Goal: Information Seeking & Learning: Check status

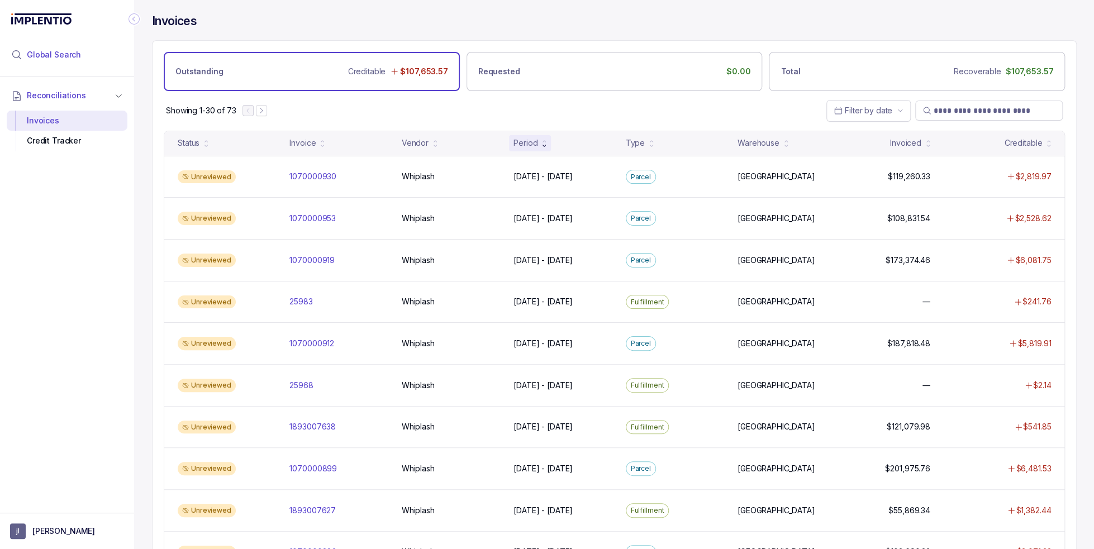
click at [74, 55] on span "Global Search" at bounding box center [54, 54] width 54 height 11
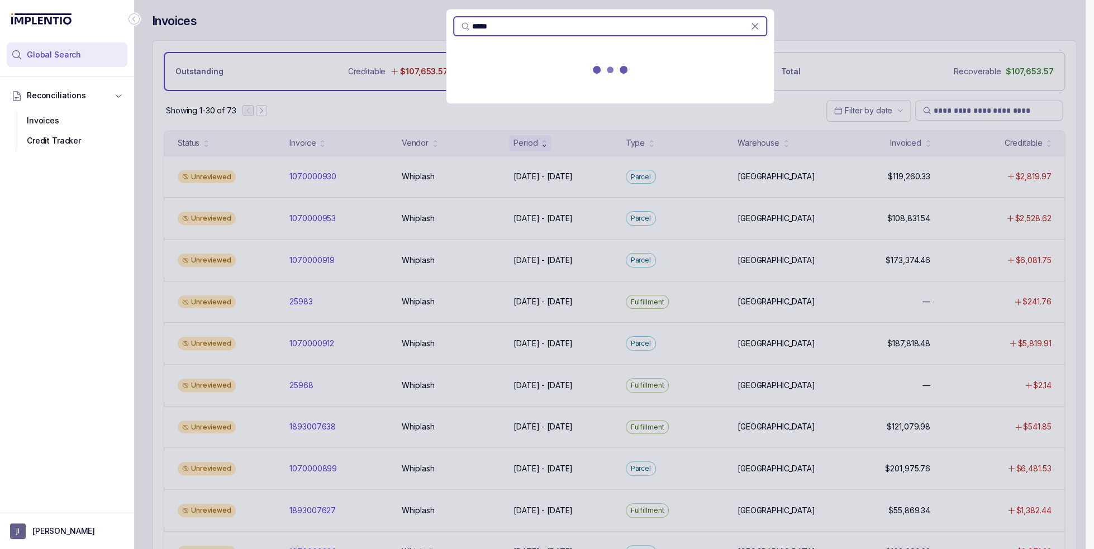
type input "*****"
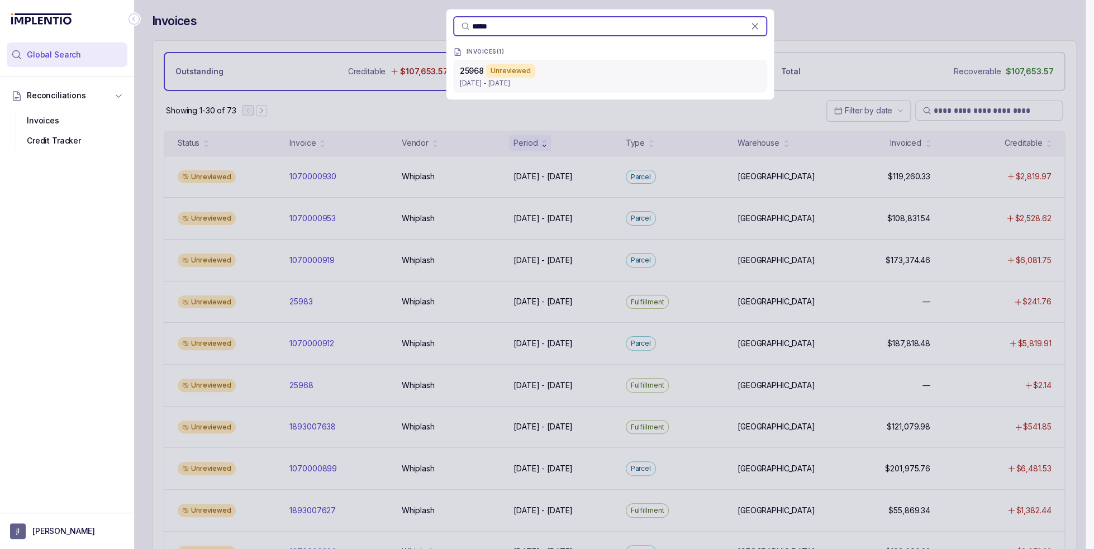
click at [527, 77] on div "Unreviewed" at bounding box center [510, 70] width 49 height 13
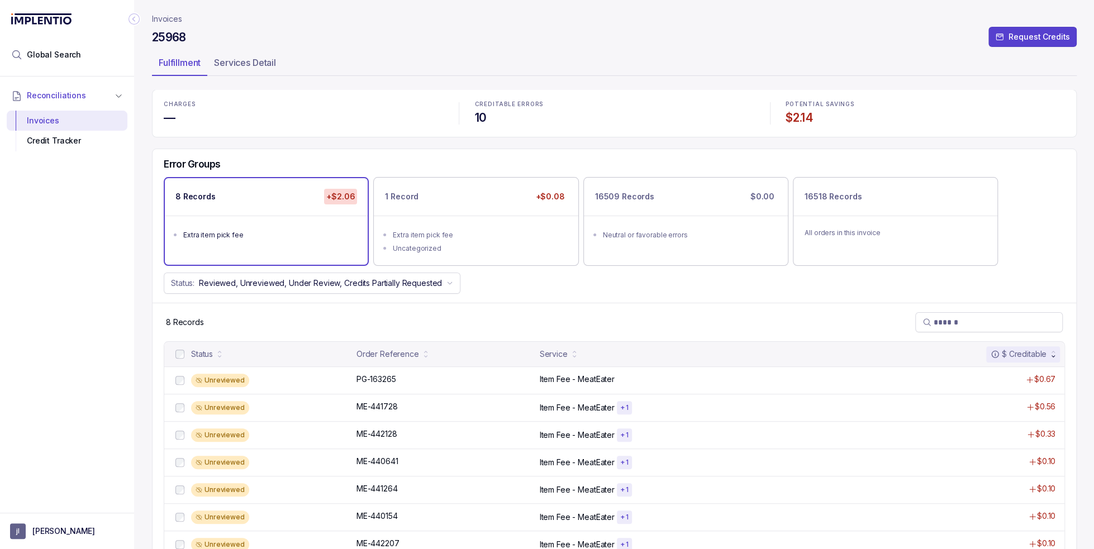
click at [611, 290] on div "Status: Reviewed, Unreviewed, Under Review, Credits Partially Requested" at bounding box center [615, 283] width 924 height 21
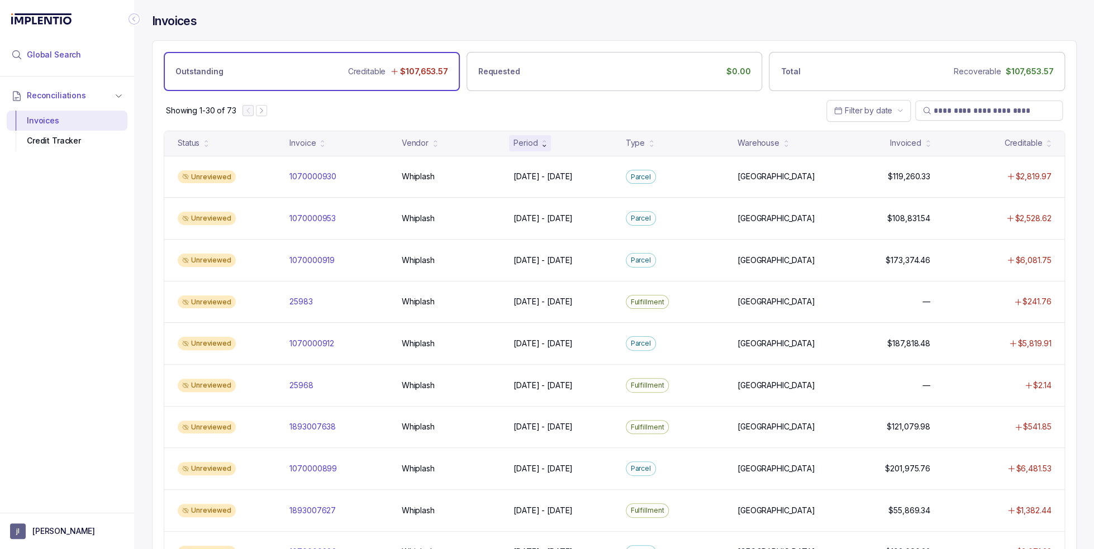
click at [89, 54] on li "Global Search" at bounding box center [67, 54] width 121 height 25
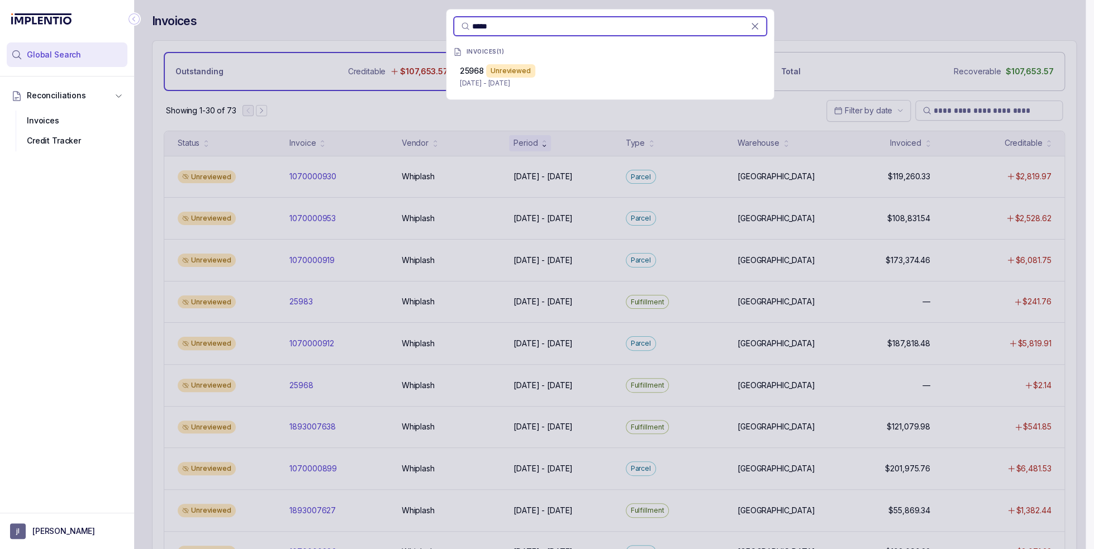
type input "*****"
click at [489, 80] on p "[DATE] - [DATE]" at bounding box center [610, 83] width 301 height 11
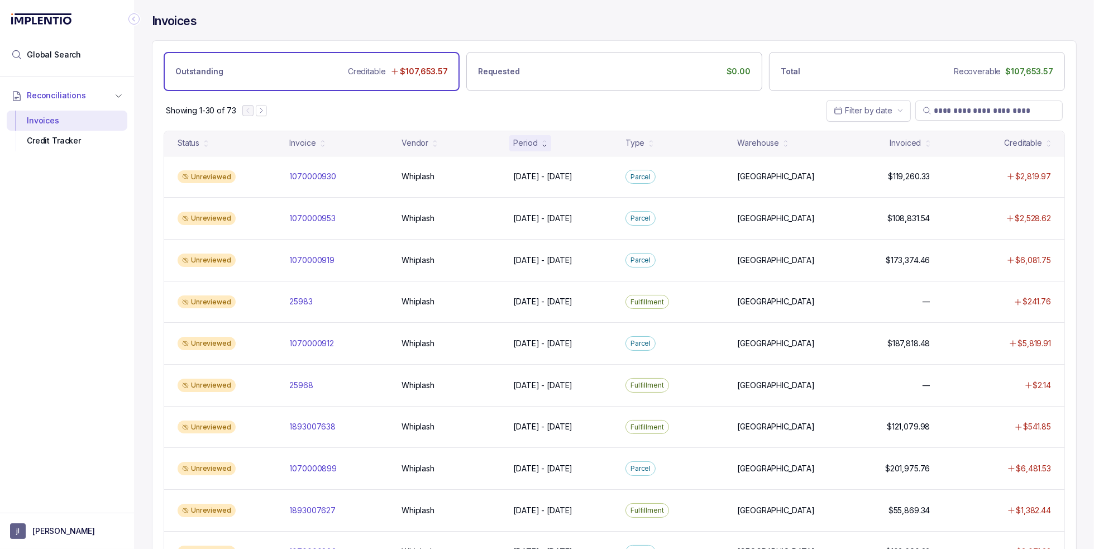
click at [396, 120] on div "Showing 1-30 of 73 Filter by date" at bounding box center [615, 110] width 924 height 39
click at [96, 52] on li "Global Search" at bounding box center [67, 54] width 121 height 25
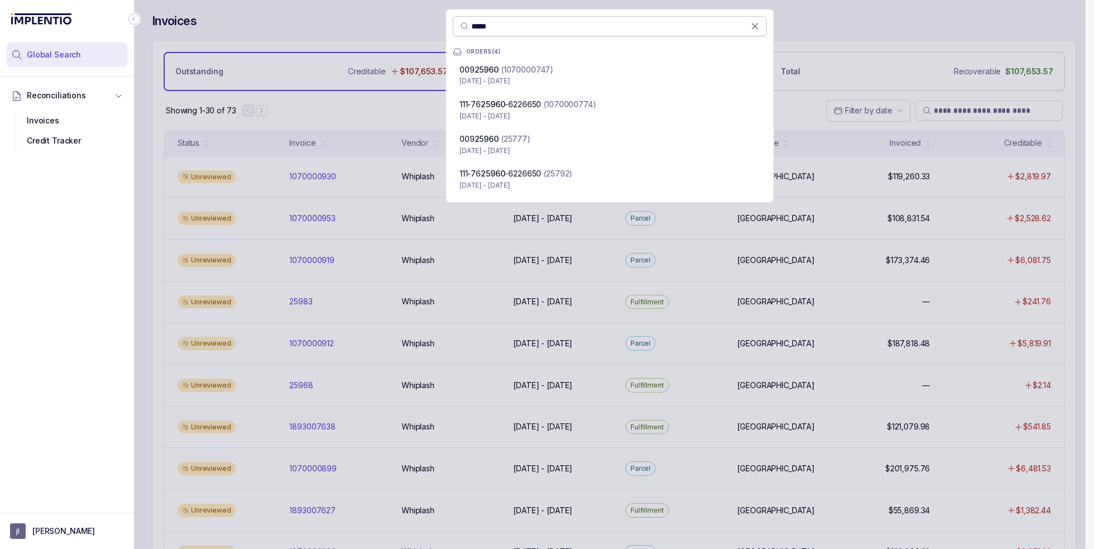
click at [484, 24] on input "*****" at bounding box center [611, 26] width 279 height 11
paste input "search"
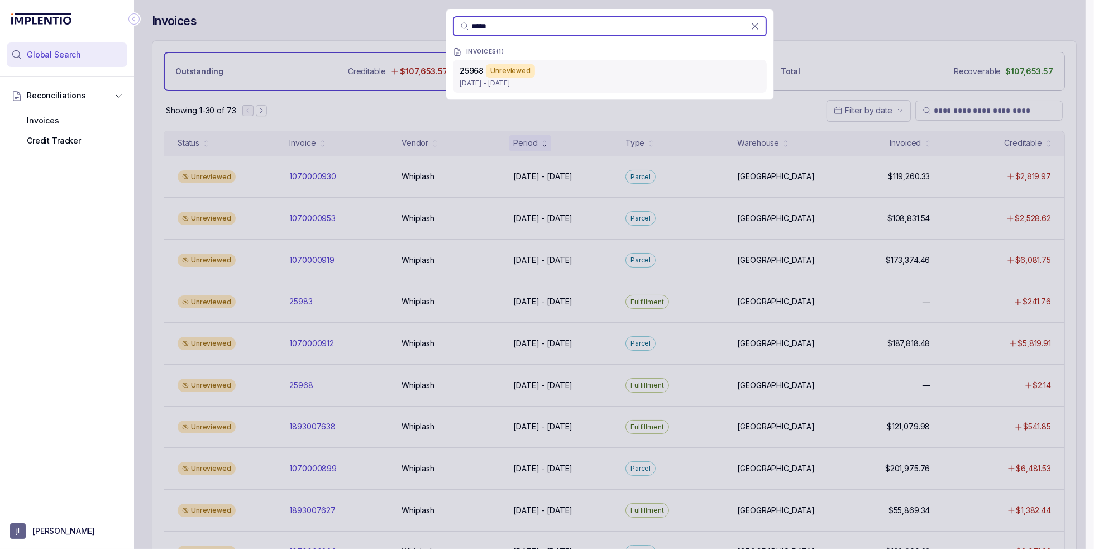
type input "*****"
click at [458, 83] on div "25968 Unreviewed [DATE] - [DATE]" at bounding box center [610, 76] width 314 height 33
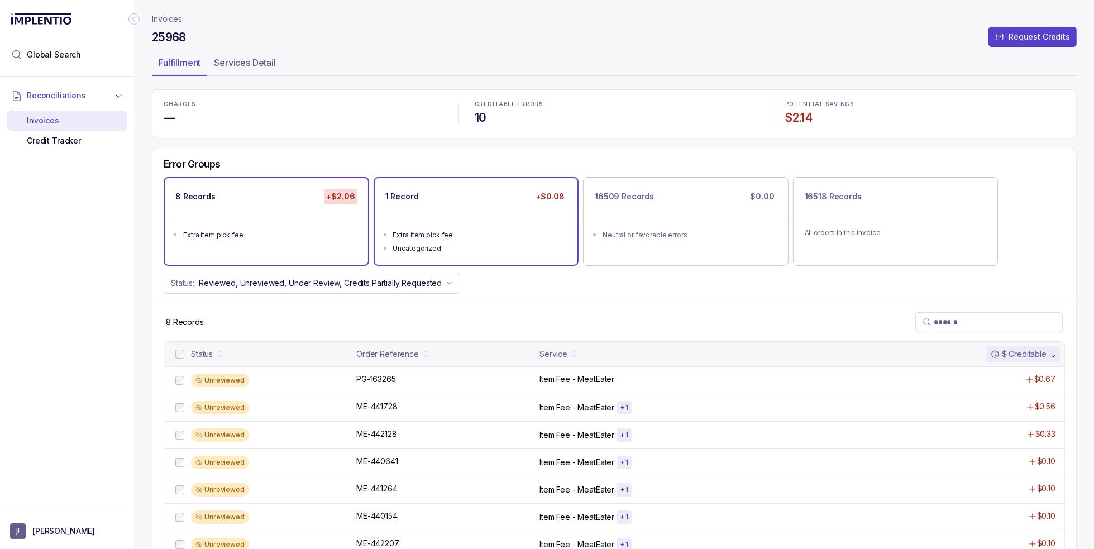
click at [475, 236] on div "Extra item pick fee" at bounding box center [479, 235] width 173 height 11
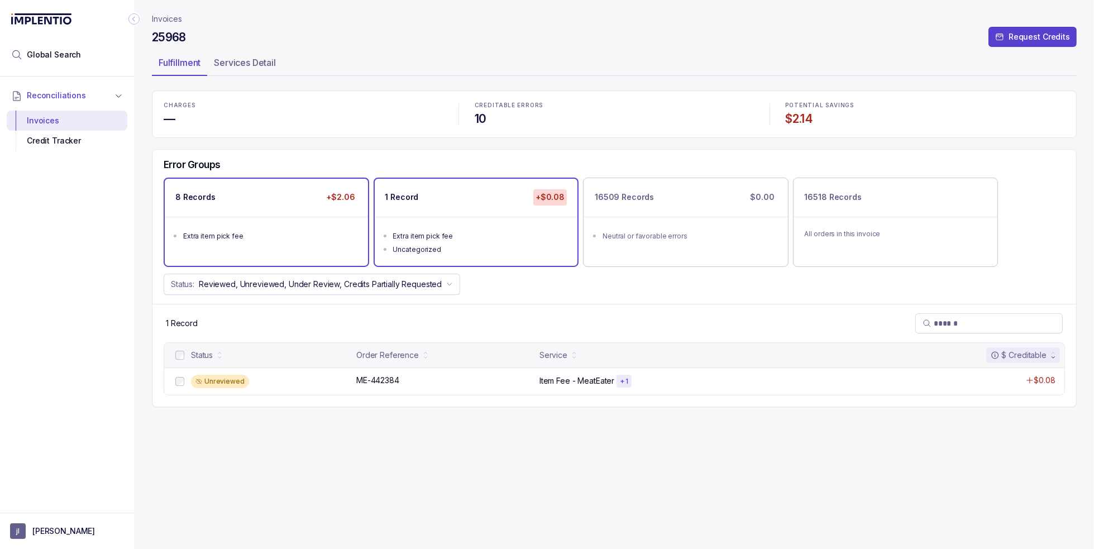
click at [239, 256] on div "8 Records +$2.06 Extra item pick fee" at bounding box center [266, 222] width 203 height 87
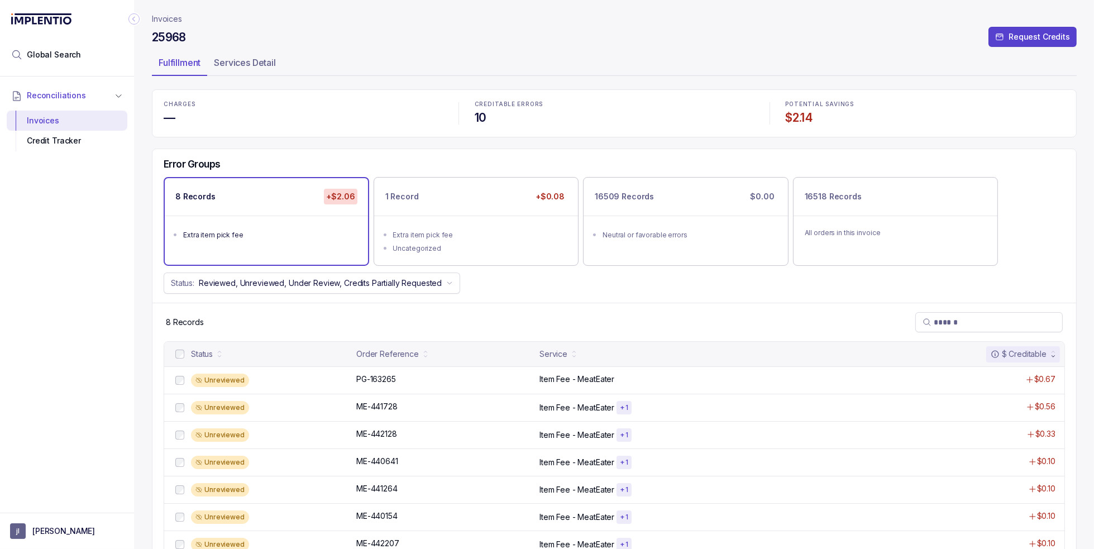
click at [280, 146] on div "CHARGES — CREDITABLE ERRORS 10 POTENTIAL SAVINGS $2.14 Error Groups 8 Records +…" at bounding box center [614, 343] width 925 height 508
drag, startPoint x: 632, startPoint y: 11, endPoint x: 537, endPoint y: 2, distance: 95.3
click at [631, 11] on header "Invoices 25968 Request Credits Fulfillment Services Detail" at bounding box center [614, 44] width 925 height 89
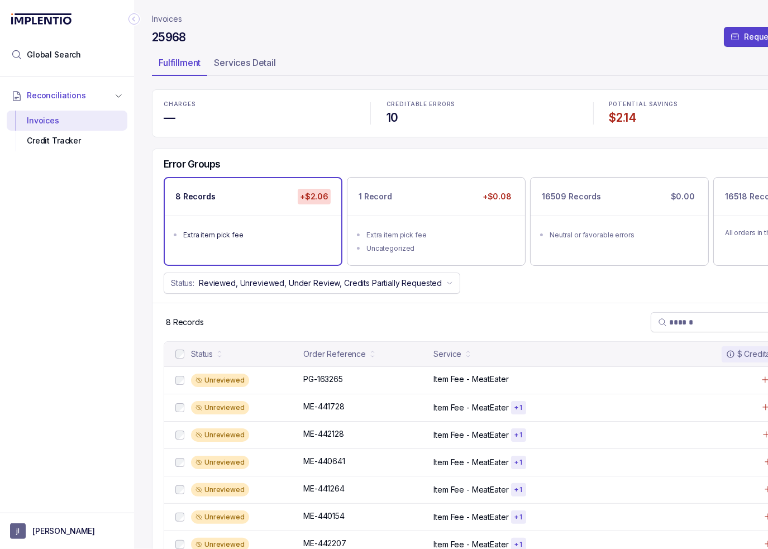
click at [136, 17] on icon "Collapse Icon" at bounding box center [133, 18] width 11 height 11
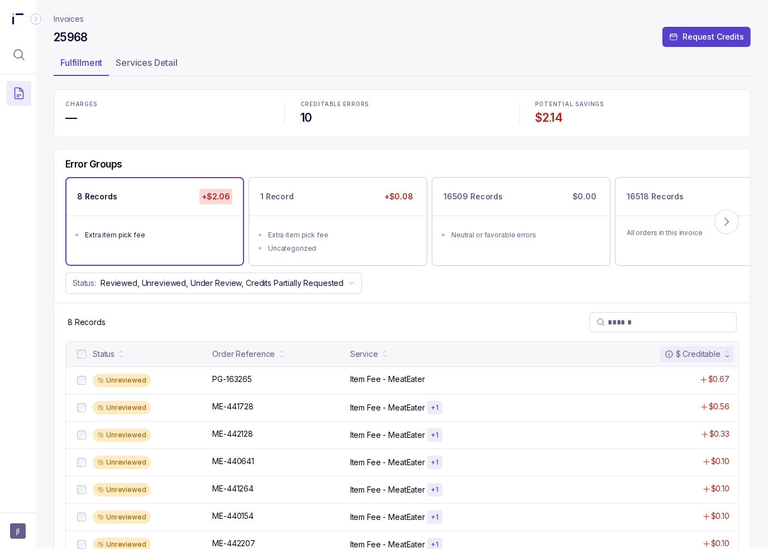
click at [249, 20] on nav "Invoices" at bounding box center [402, 18] width 697 height 11
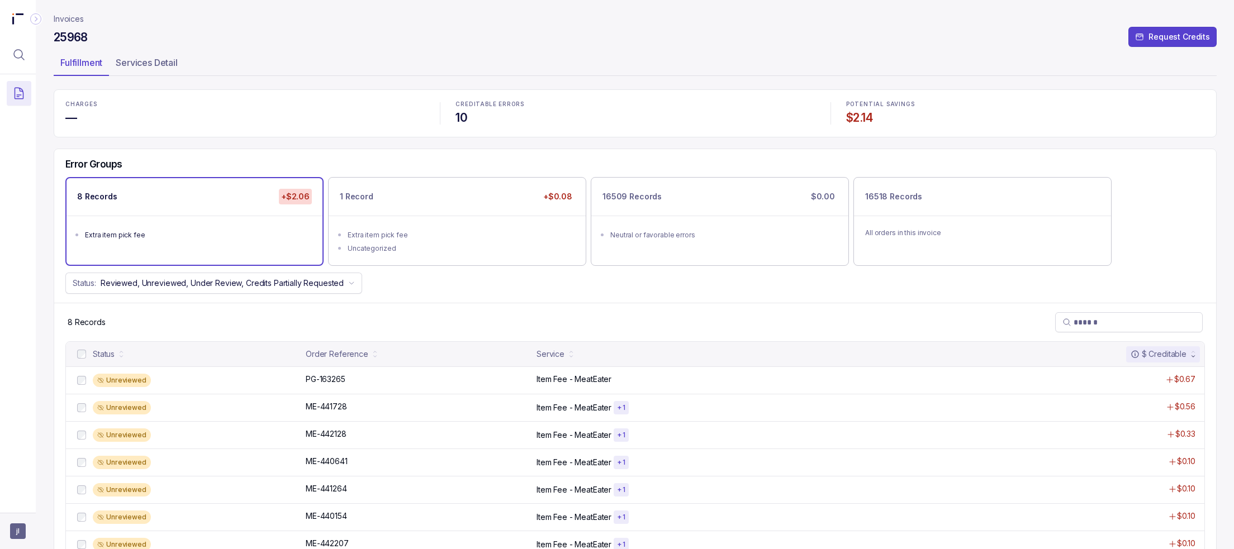
click at [10, 539] on aside "jl" at bounding box center [18, 531] width 36 height 36
click at [16, 533] on span "jl" at bounding box center [18, 531] width 16 height 16
click at [16, 509] on icon at bounding box center [18, 507] width 9 height 9
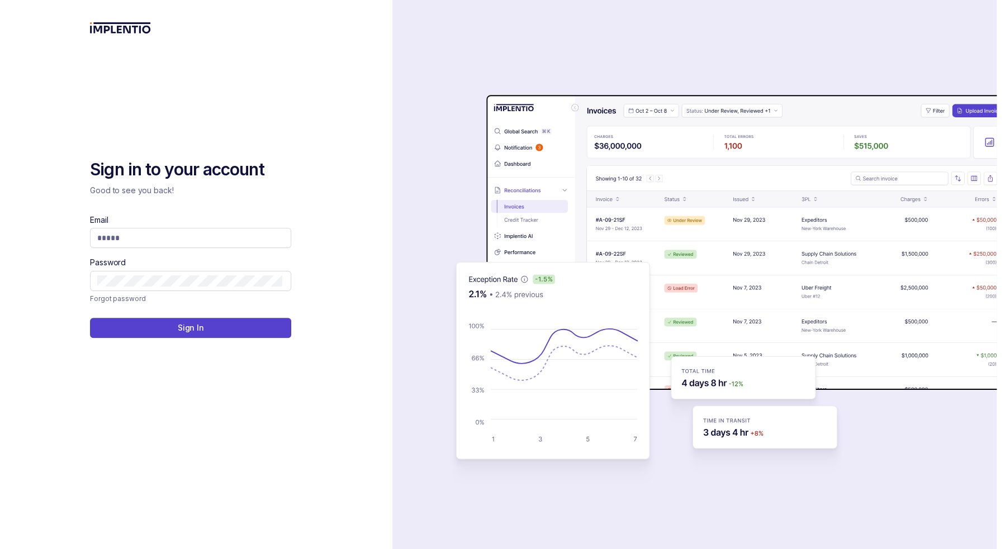
click at [394, 145] on div "auth background image" at bounding box center [694, 274] width 604 height 549
click at [183, 246] on span at bounding box center [190, 238] width 201 height 20
click at [183, 244] on span at bounding box center [190, 238] width 201 height 20
click at [186, 239] on input "Email" at bounding box center [189, 237] width 184 height 11
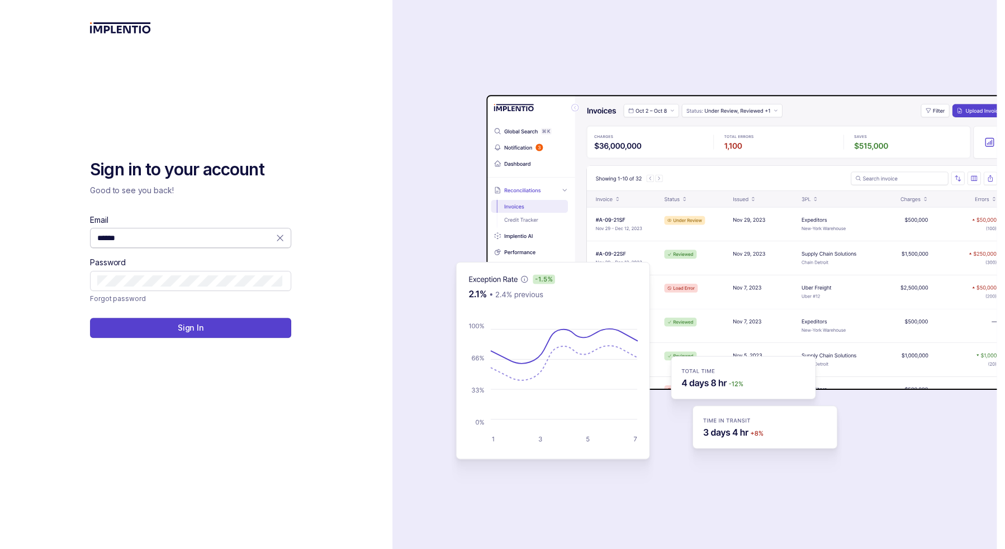
type input "**********"
